Goal: Information Seeking & Learning: Learn about a topic

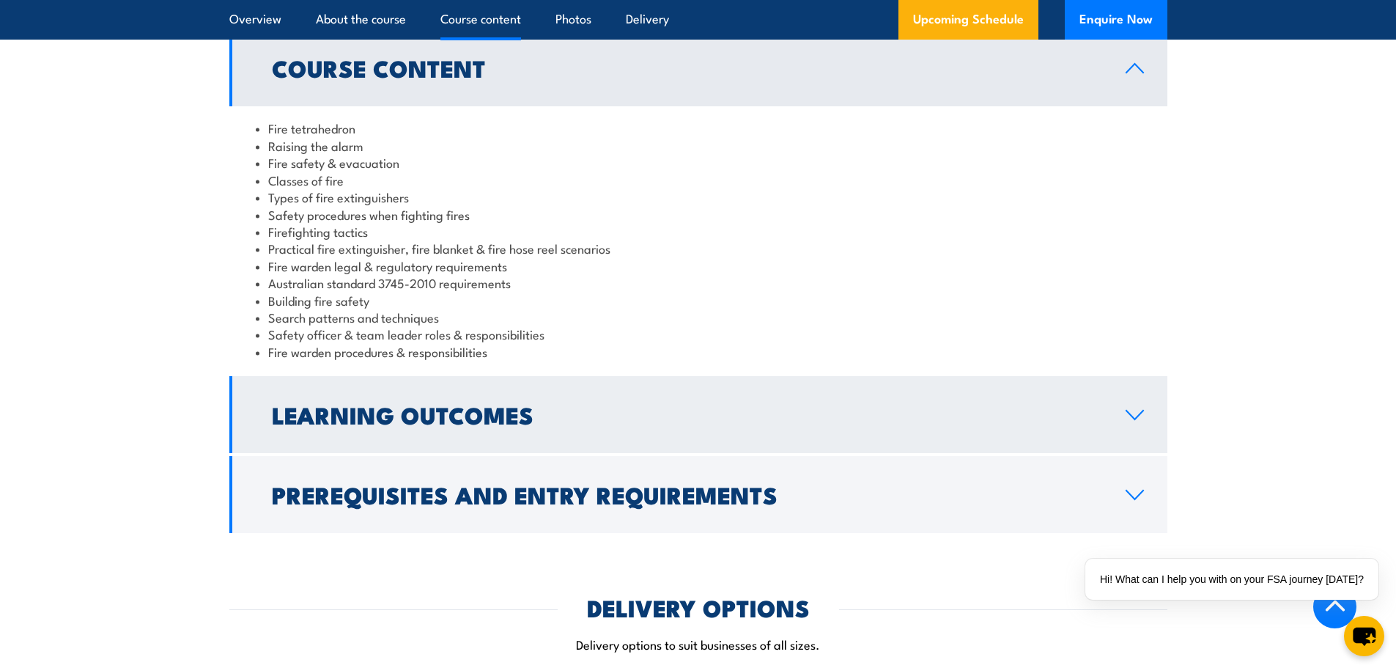
scroll to position [1246, 0]
click at [471, 414] on h2 "Learning Outcomes" at bounding box center [687, 413] width 830 height 21
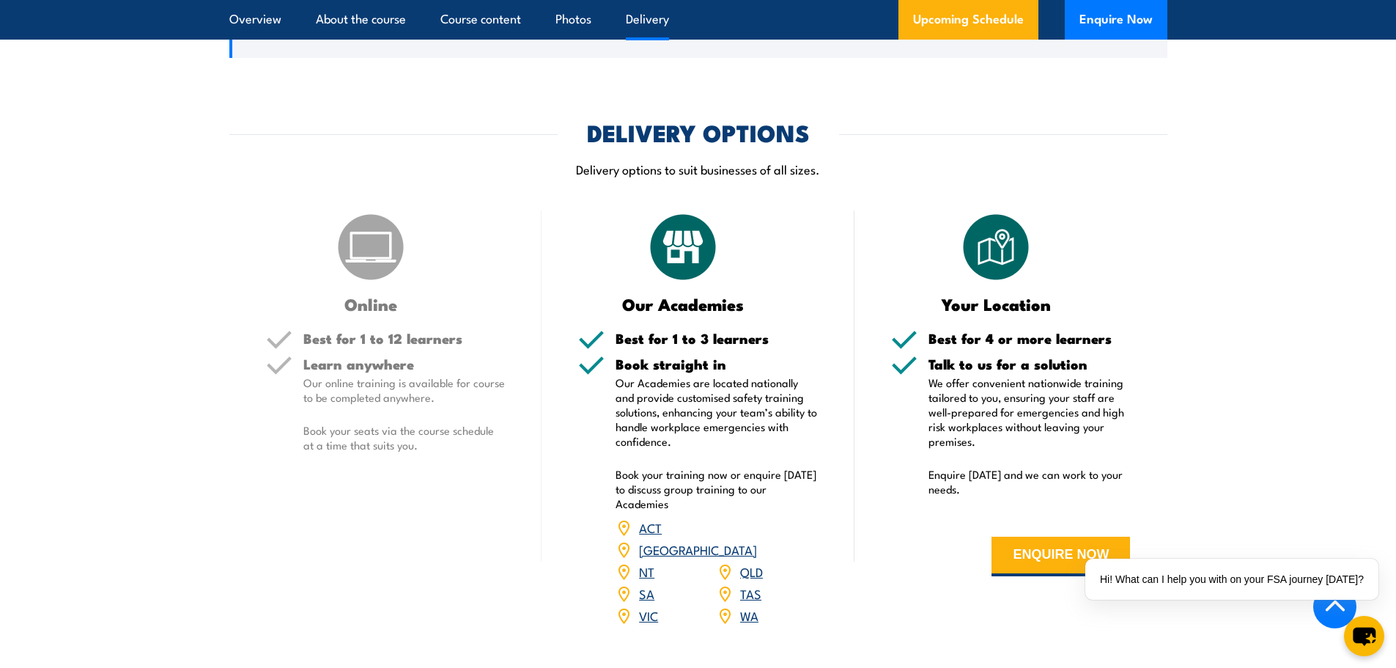
scroll to position [1612, 0]
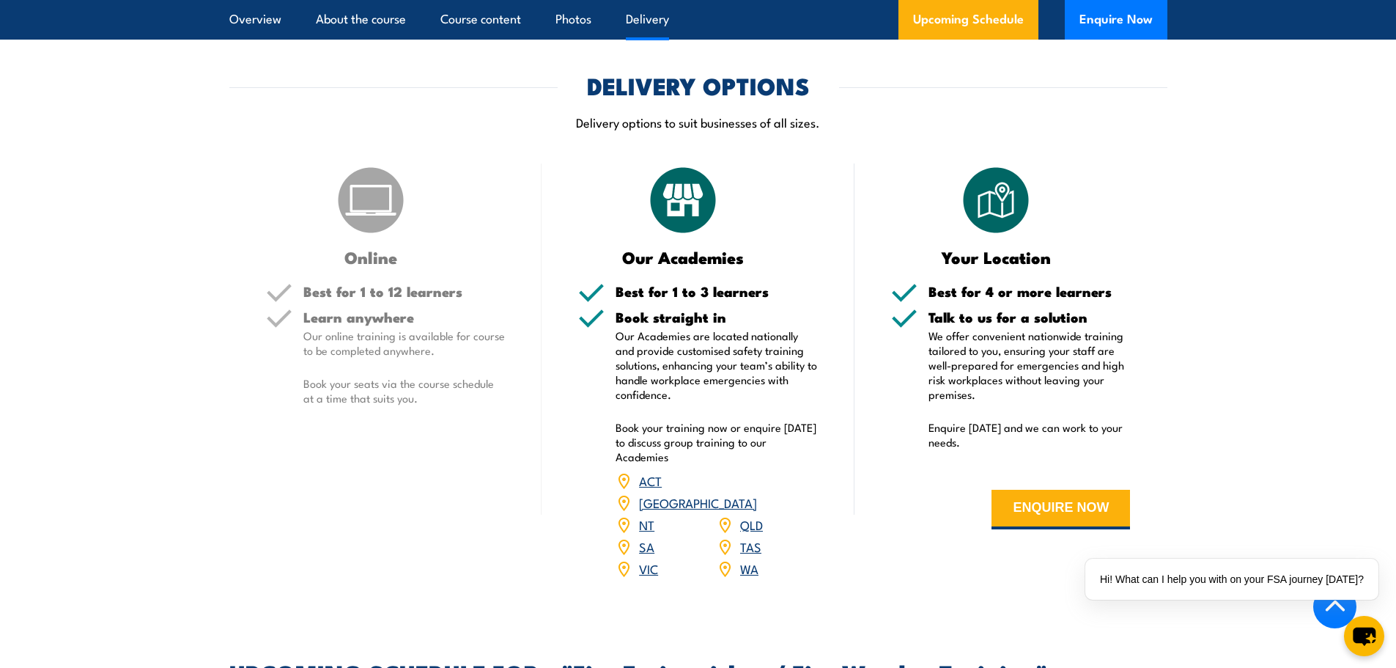
click at [742, 559] on link "WA" at bounding box center [749, 568] width 18 height 18
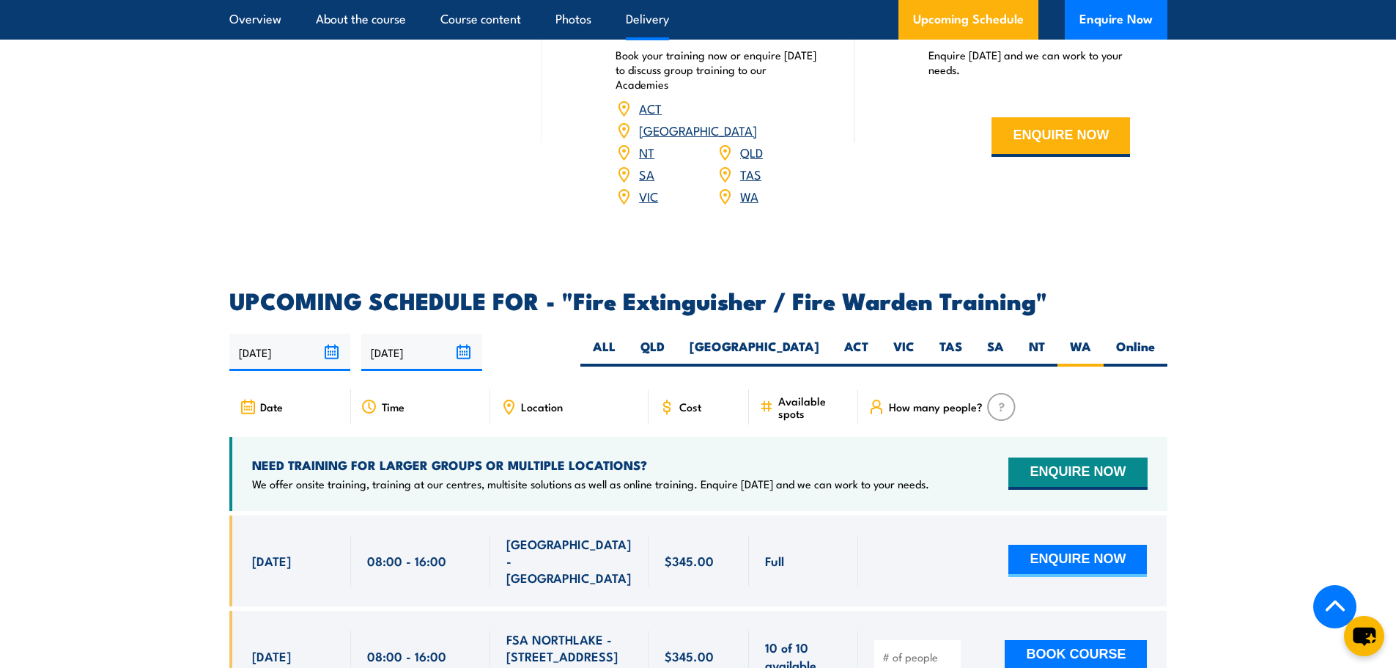
scroll to position [2114, 0]
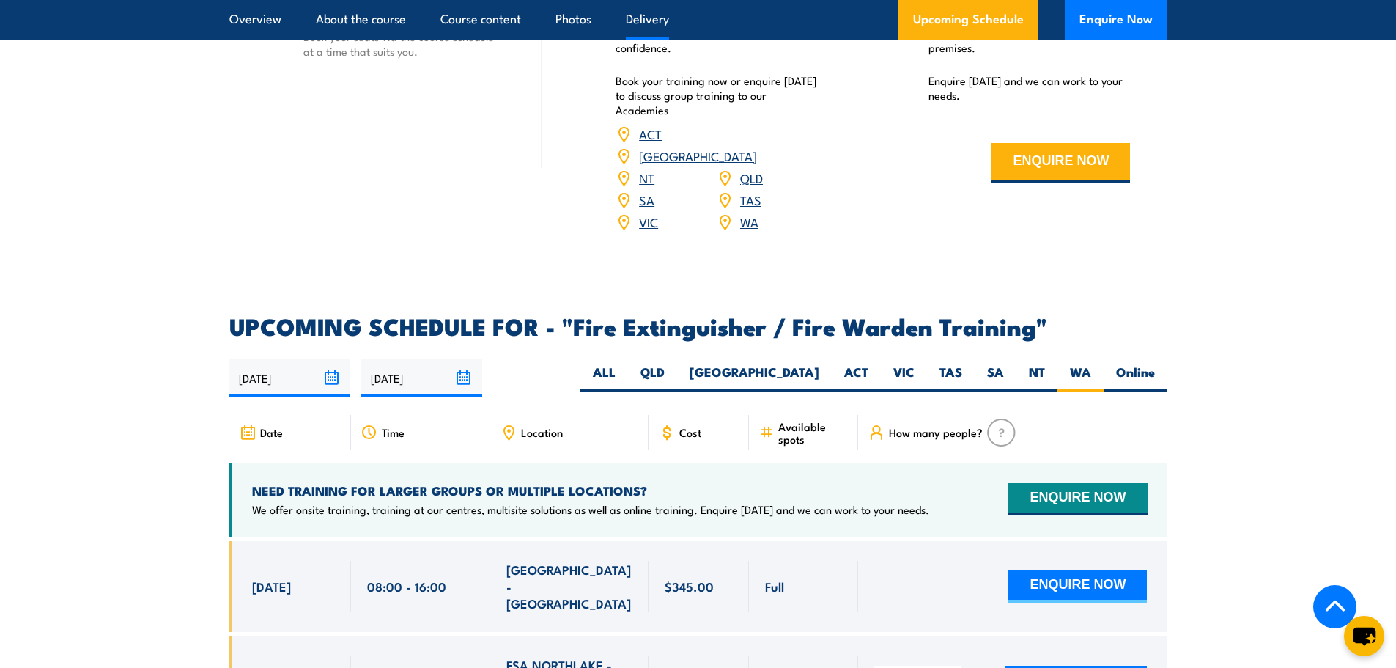
click at [548, 426] on span "Location" at bounding box center [542, 432] width 42 height 12
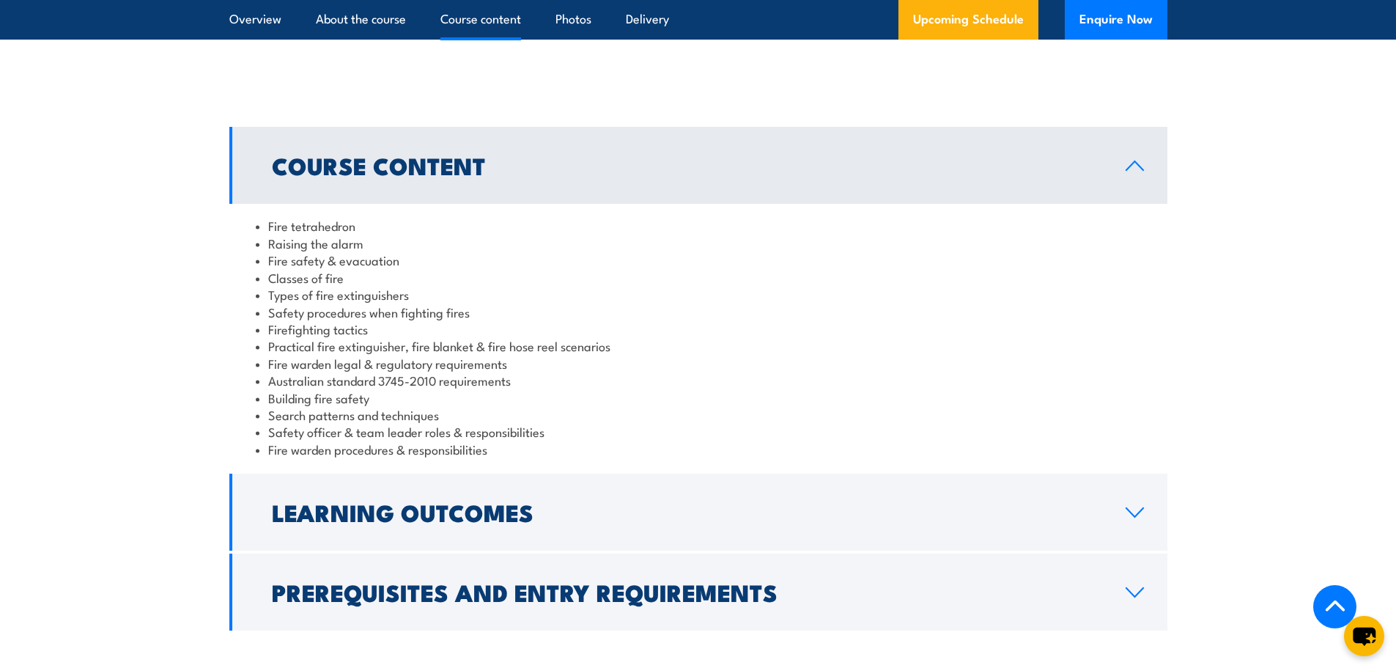
scroll to position [1173, 0]
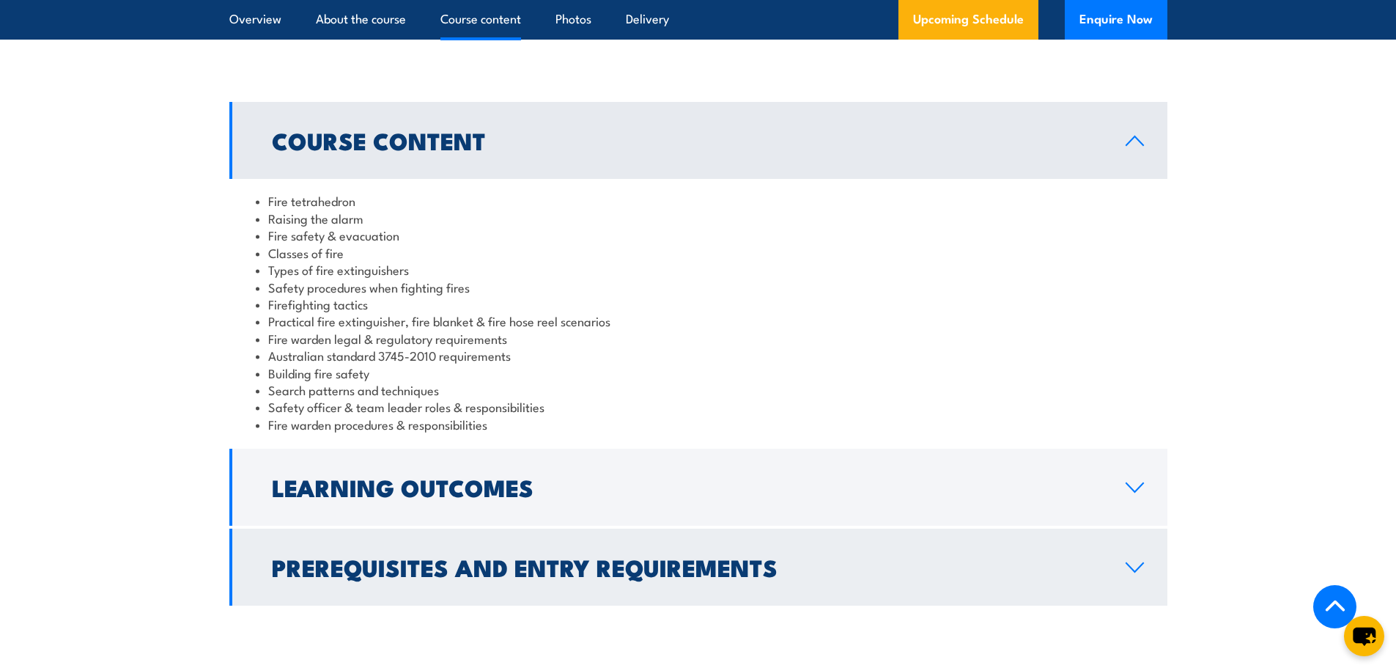
click at [603, 493] on h2 "Learning Outcomes" at bounding box center [687, 486] width 830 height 21
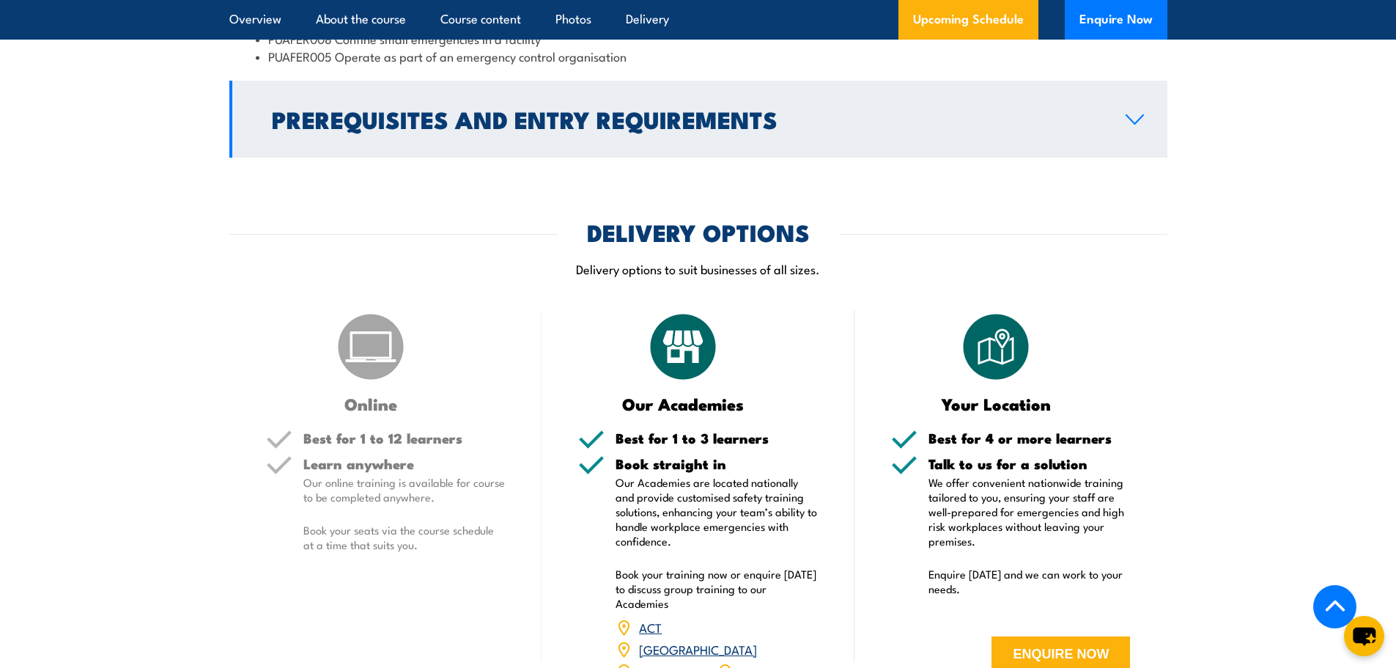
click at [711, 120] on h2 "Prerequisites and Entry Requirements" at bounding box center [687, 118] width 830 height 21
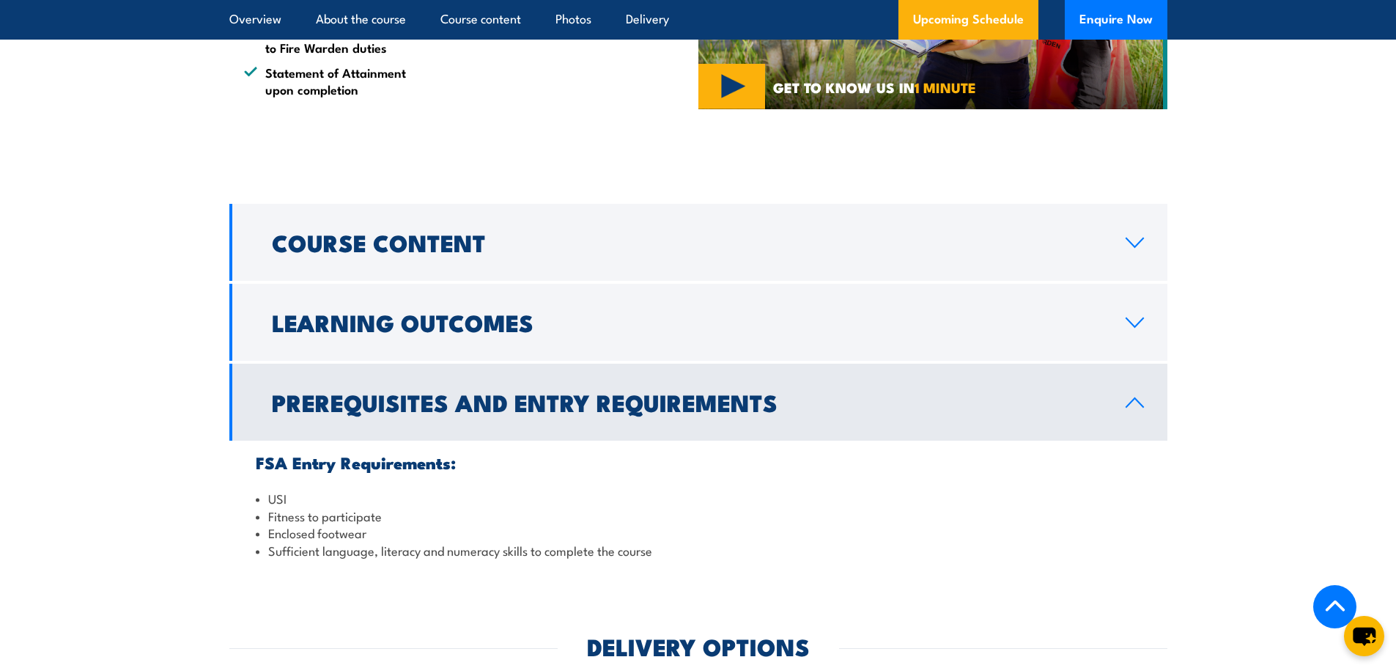
scroll to position [1074, 0]
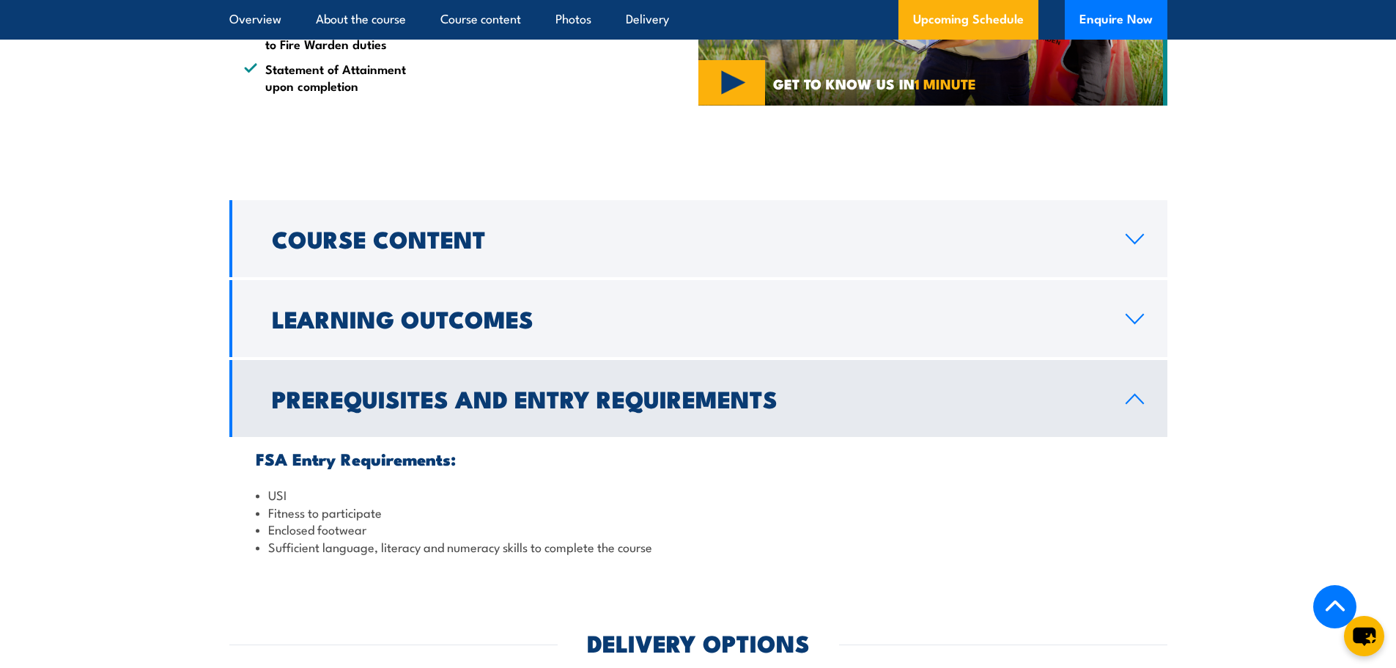
click at [510, 394] on h2 "Prerequisites and Entry Requirements" at bounding box center [687, 398] width 830 height 21
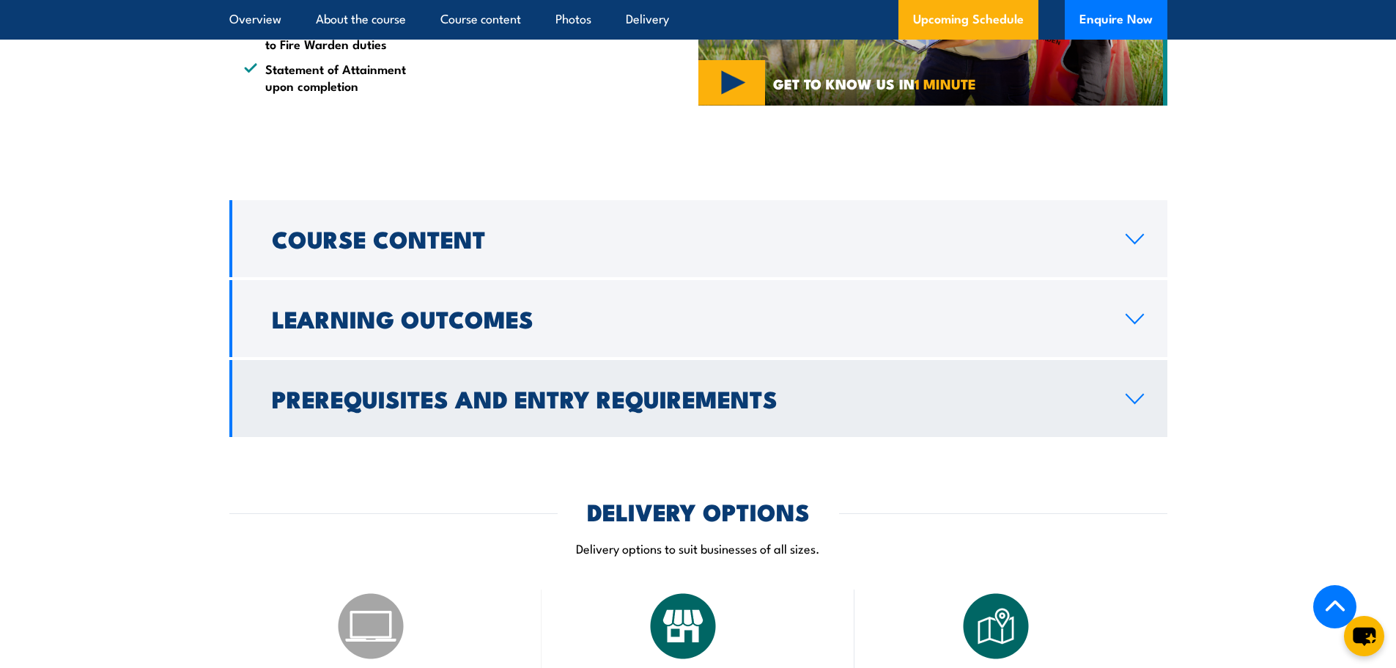
click at [503, 399] on h2 "Prerequisites and Entry Requirements" at bounding box center [687, 398] width 830 height 21
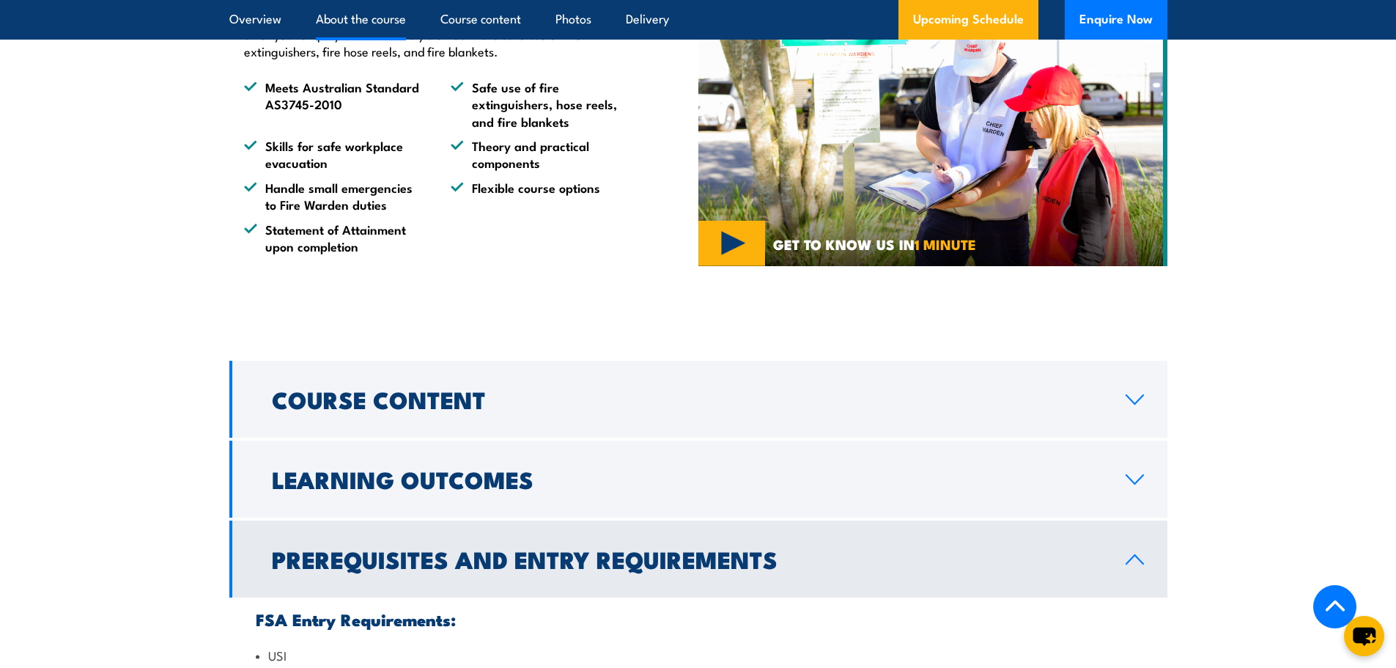
scroll to position [708, 0]
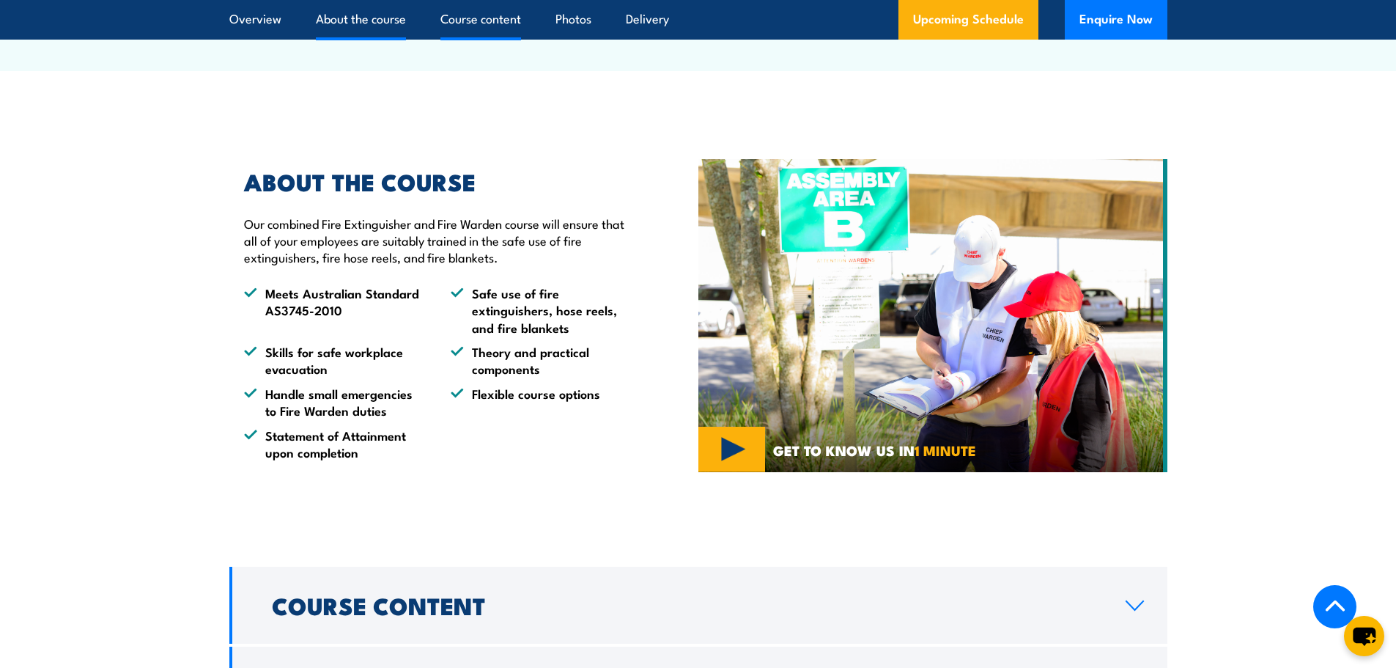
click at [481, 22] on link "Course content" at bounding box center [480, 19] width 81 height 39
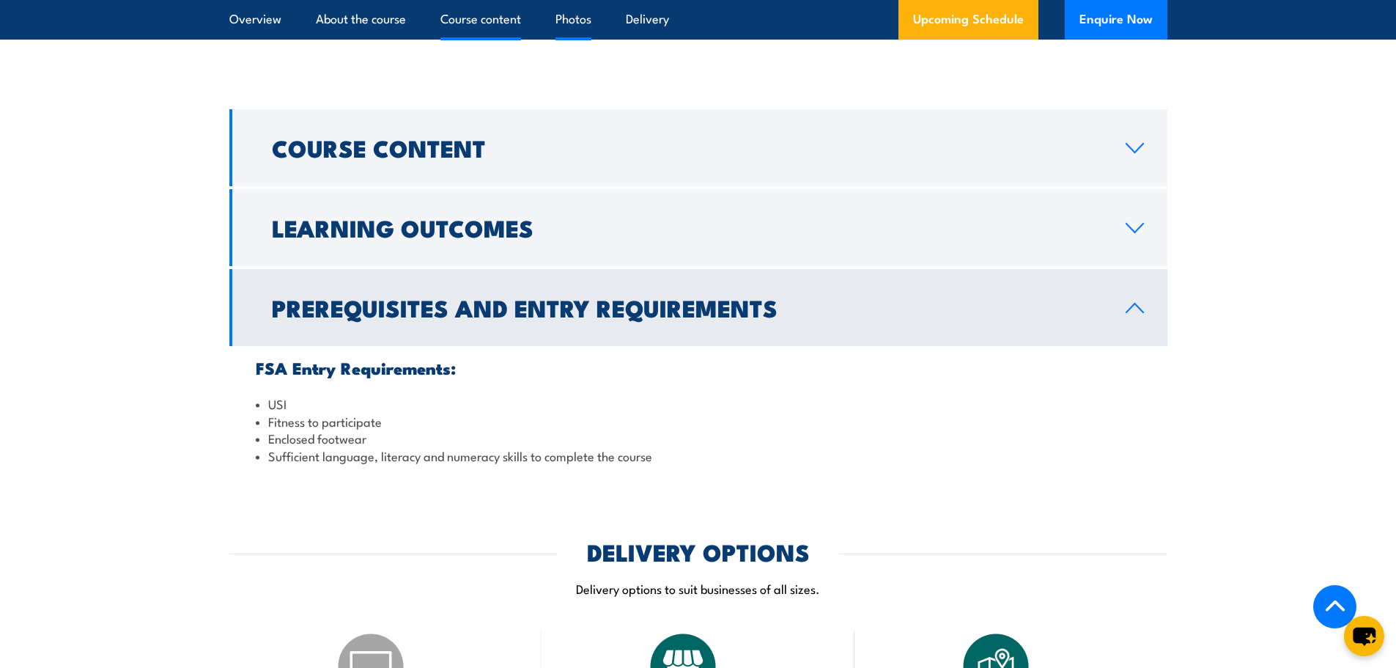
click at [576, 18] on link "Photos" at bounding box center [574, 19] width 36 height 39
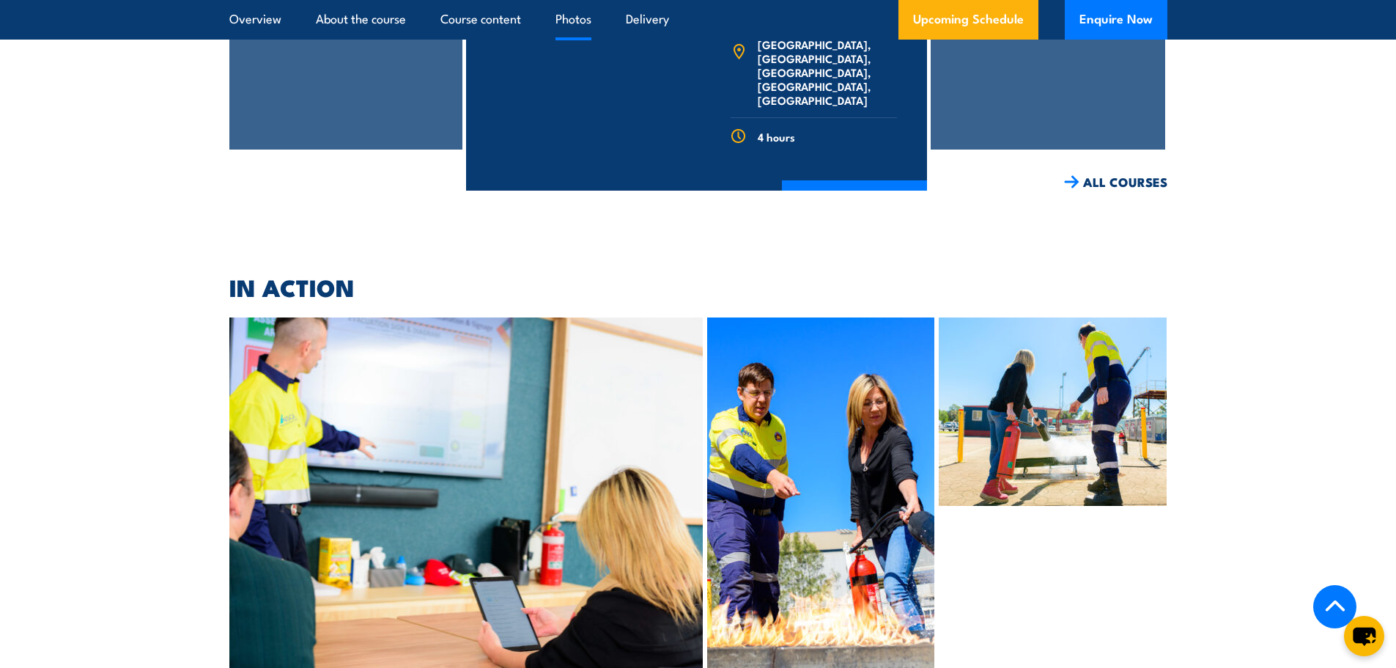
scroll to position [3555, 0]
click at [1024, 23] on link "Upcoming Schedule" at bounding box center [969, 20] width 140 height 40
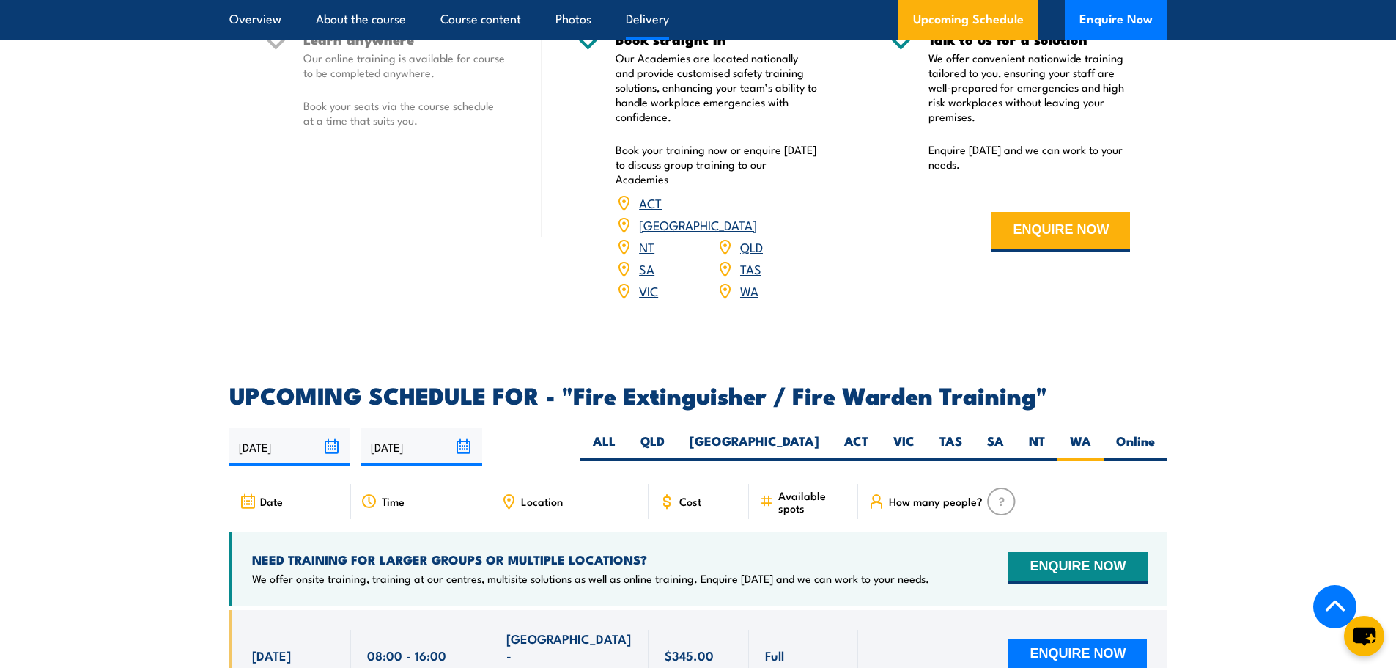
scroll to position [1905, 0]
